Goal: Find specific page/section: Find specific page/section

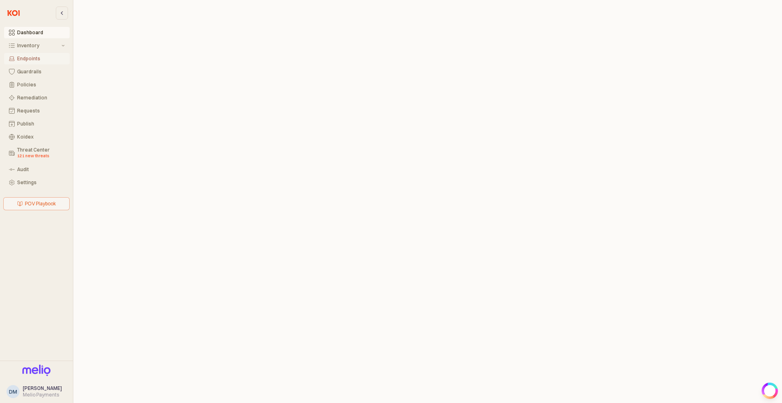
click at [46, 57] on div "Endpoints" at bounding box center [41, 59] width 48 height 6
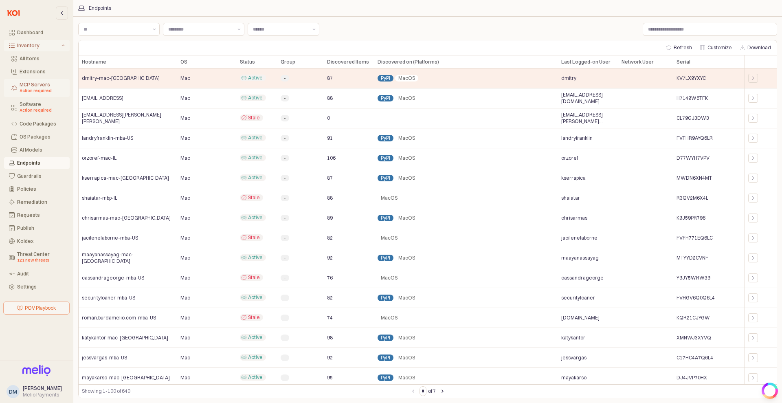
click at [44, 83] on div "MCP Servers Action required" at bounding box center [42, 88] width 45 height 12
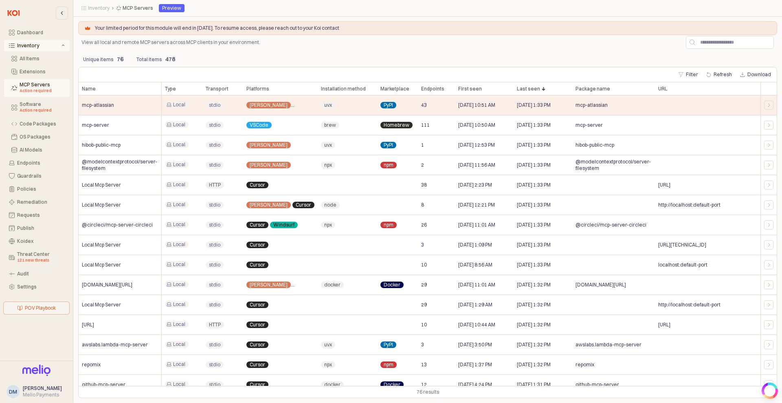
click at [355, 58] on div "Unique items 76 Total items 478" at bounding box center [427, 58] width 699 height 16
drag, startPoint x: 354, startPoint y: 73, endPoint x: 354, endPoint y: 38, distance: 35.0
click at [354, 72] on div "Filter Refresh Download" at bounding box center [428, 74] width 698 height 15
click at [390, 55] on div "Unique items 76 Total items 478" at bounding box center [427, 58] width 699 height 16
click at [39, 186] on div "Policies" at bounding box center [41, 189] width 48 height 6
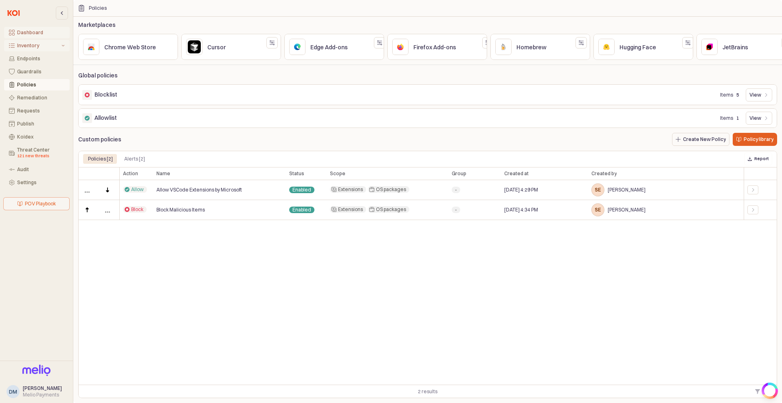
click at [33, 34] on div "Dashboard" at bounding box center [41, 33] width 48 height 6
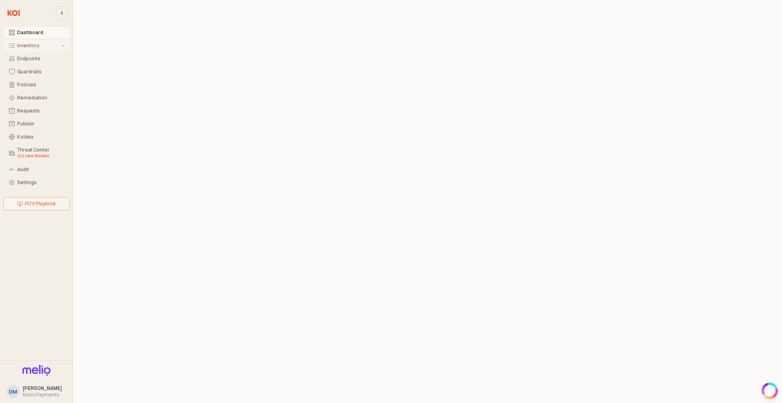
click at [31, 48] on div "Inventory" at bounding box center [38, 46] width 43 height 6
click at [31, 59] on div "All Items" at bounding box center [42, 59] width 45 height 6
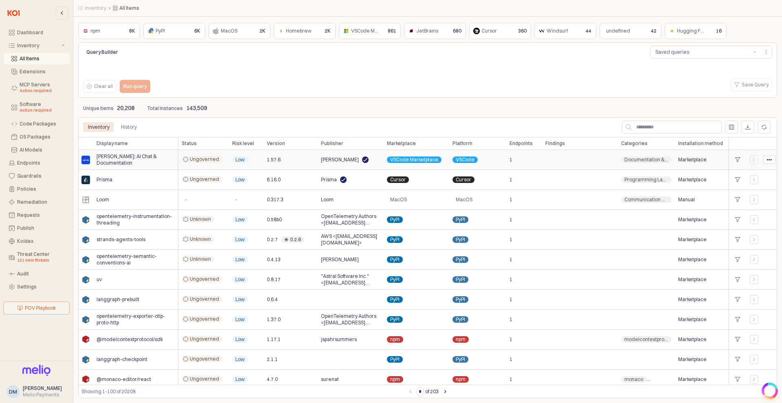
click at [242, 159] on span "Low" at bounding box center [239, 159] width 9 height 7
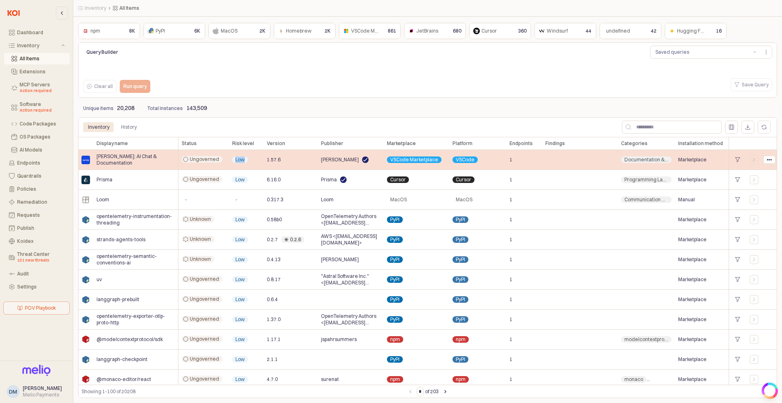
click at [242, 159] on span "Low" at bounding box center [239, 159] width 9 height 7
click at [248, 159] on div "Low" at bounding box center [246, 160] width 35 height 20
click at [242, 159] on span "Low" at bounding box center [239, 159] width 9 height 7
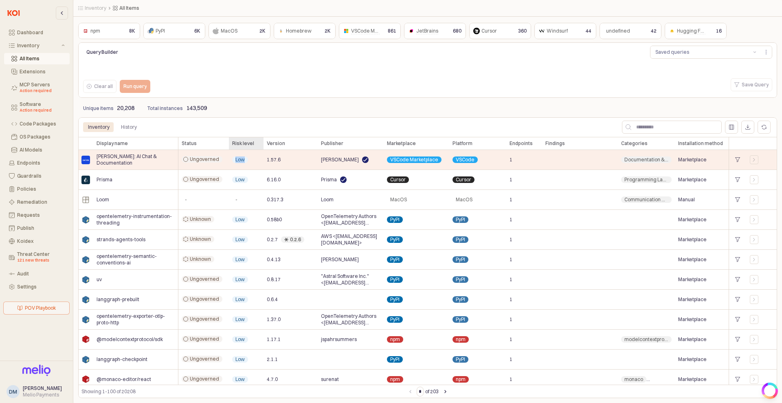
click at [246, 144] on div "Risk level Risk level" at bounding box center [246, 143] width 35 height 13
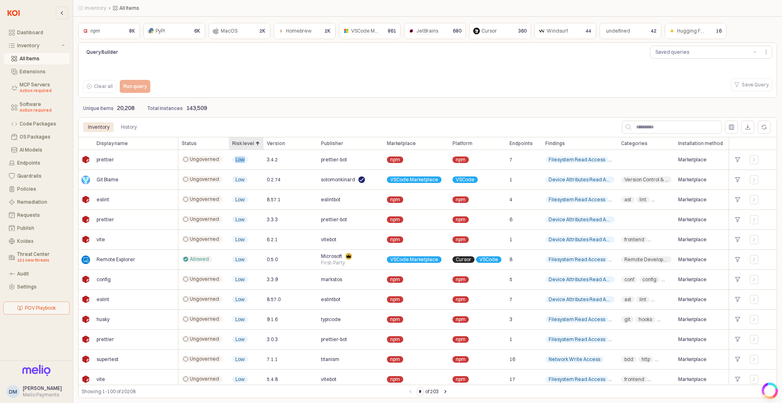
click at [246, 144] on div "Risk level Risk level" at bounding box center [246, 143] width 35 height 13
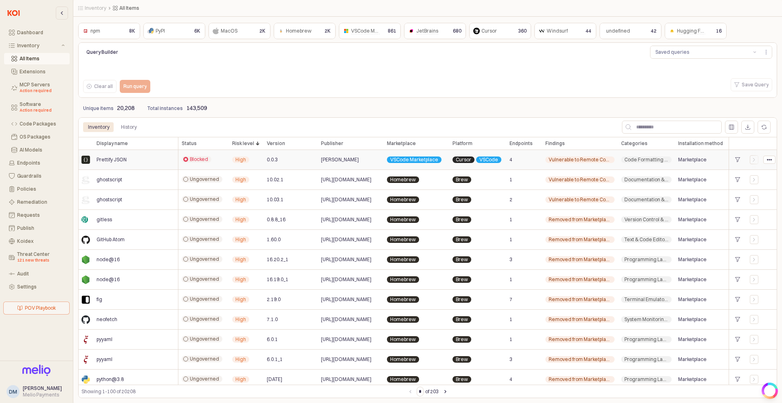
click at [240, 160] on span "High" at bounding box center [240, 159] width 11 height 7
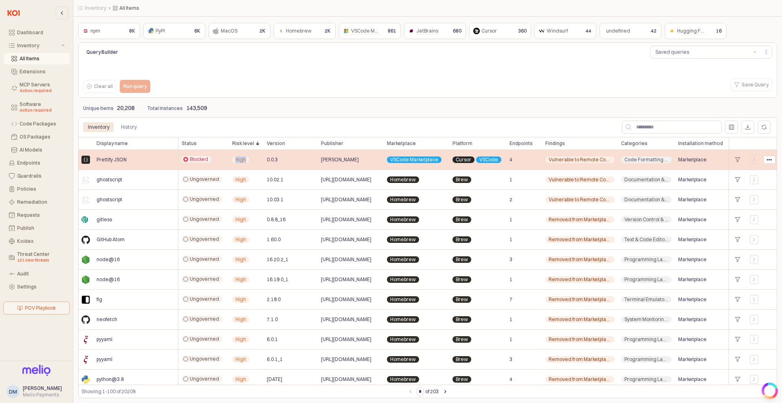
click at [240, 160] on span "High" at bounding box center [240, 159] width 11 height 7
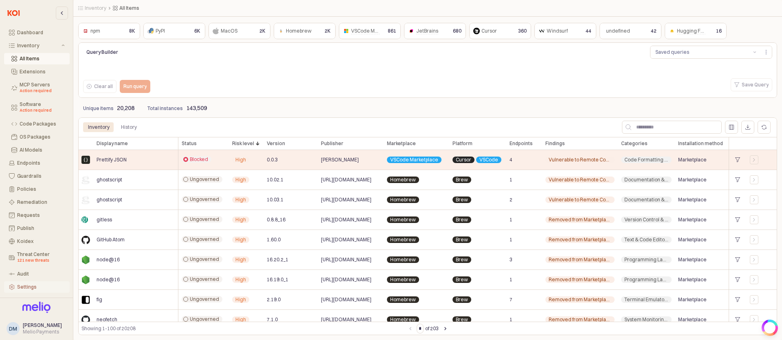
click at [33, 284] on div "Settings" at bounding box center [41, 287] width 48 height 6
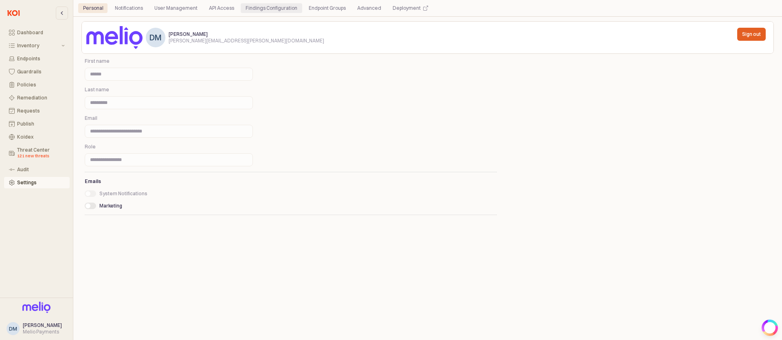
click at [256, 10] on div "Findings Configuration" at bounding box center [271, 8] width 52 height 10
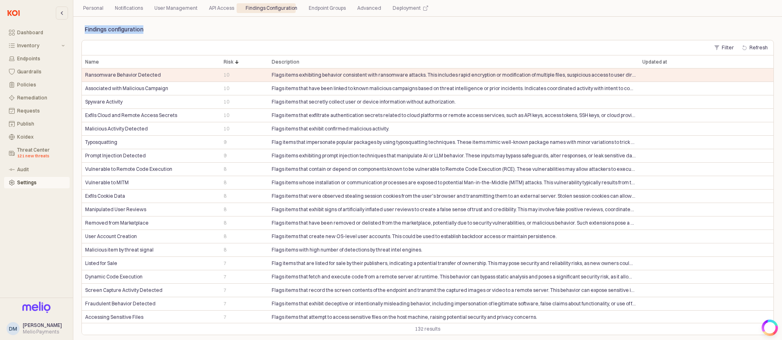
drag, startPoint x: 135, startPoint y: 30, endPoint x: 84, endPoint y: 30, distance: 50.9
click at [84, 30] on div "Findings configuration" at bounding box center [137, 29] width 112 height 16
click at [66, 46] on button "Inventory" at bounding box center [37, 45] width 66 height 11
click at [36, 49] on button "Inventory" at bounding box center [37, 45] width 66 height 11
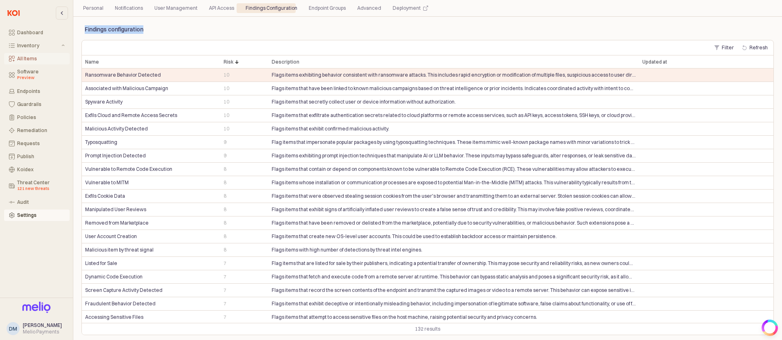
click at [32, 57] on div "All Items" at bounding box center [41, 59] width 48 height 6
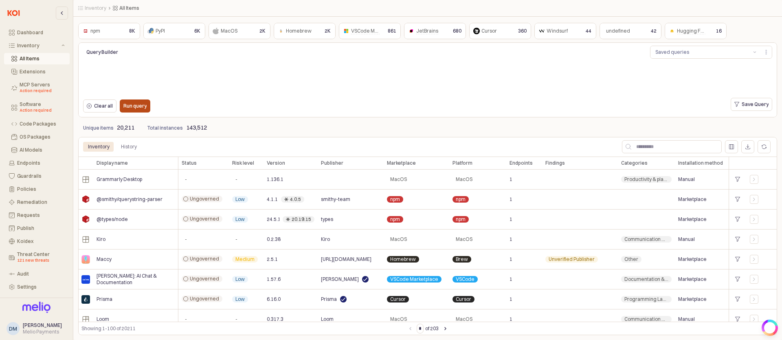
click at [126, 100] on div "Run query" at bounding box center [134, 106] width 23 height 12
